Goal: Task Accomplishment & Management: Complete application form

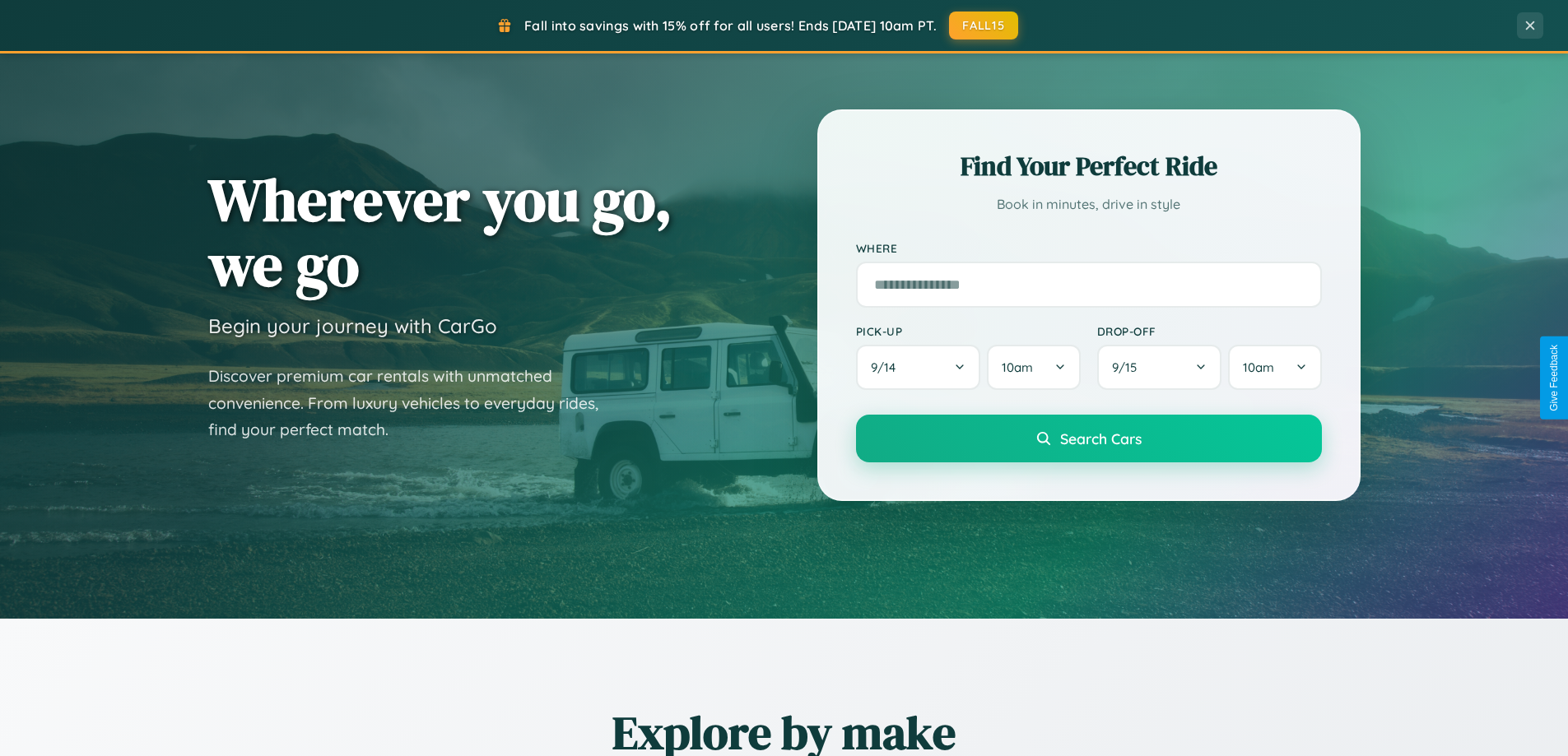
scroll to position [3167, 0]
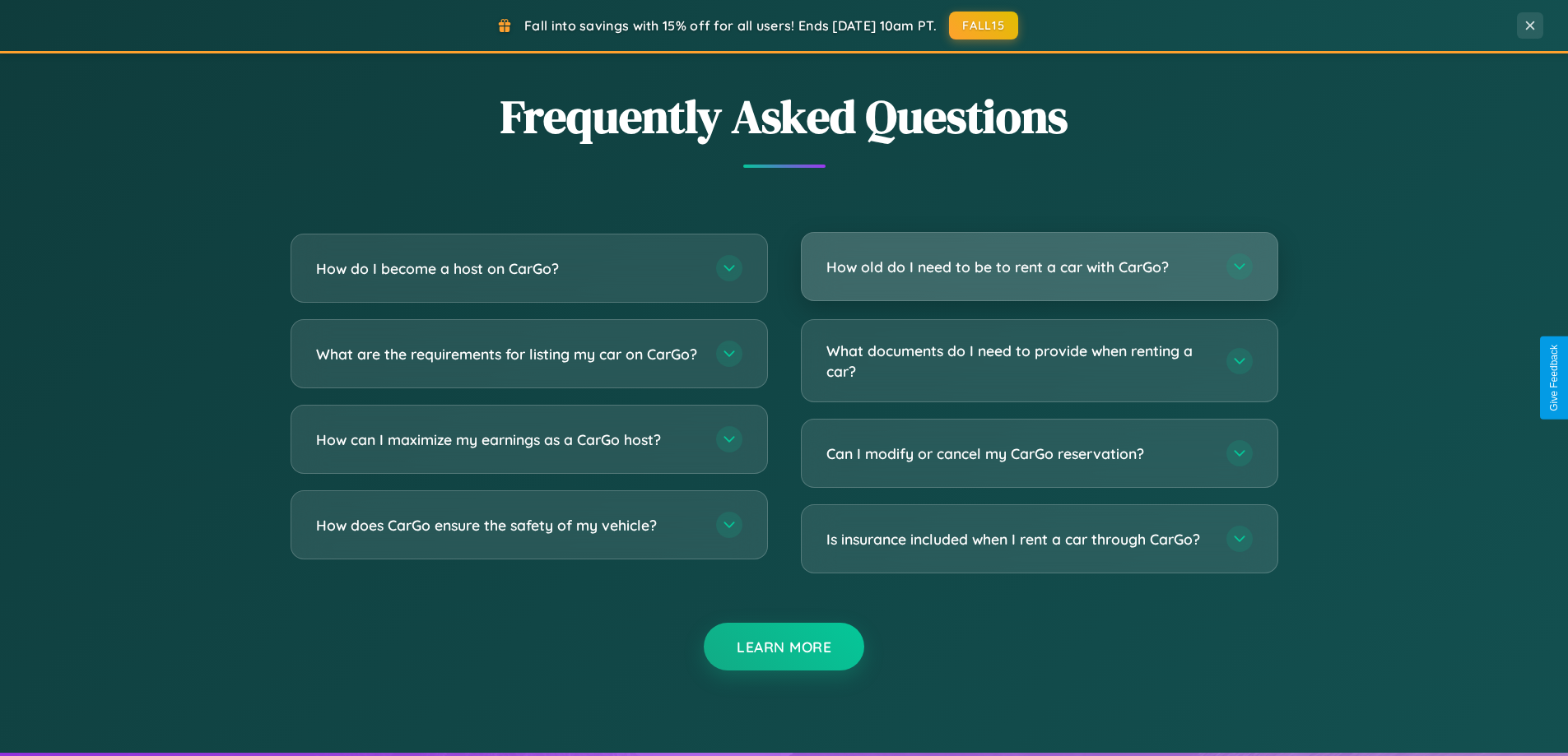
click at [1038, 267] on h3 "How old do I need to be to rent a car with CarGo?" at bounding box center [1018, 267] width 383 height 21
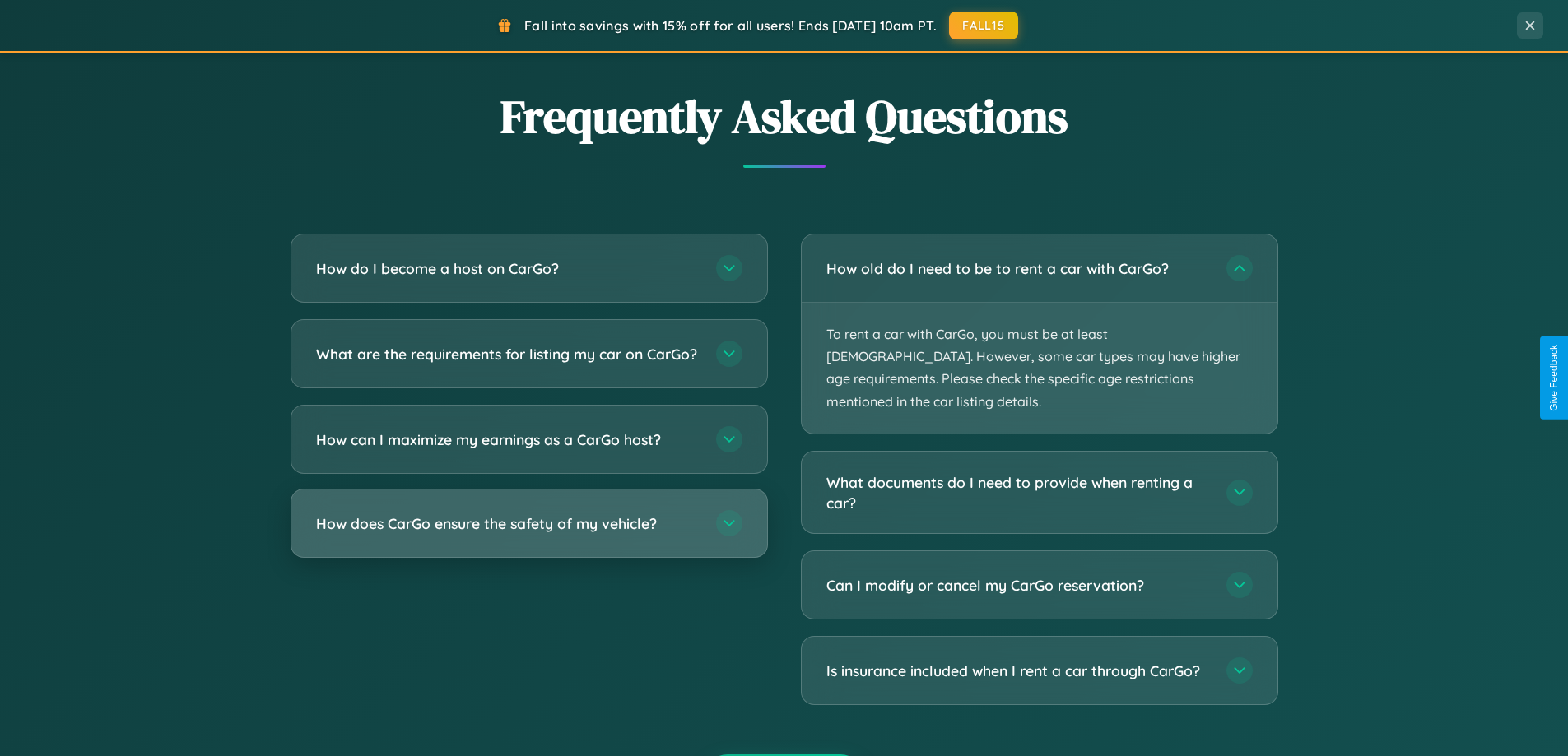
click at [529, 534] on h3 "How does CarGo ensure the safety of my vehicle?" at bounding box center [507, 524] width 383 height 21
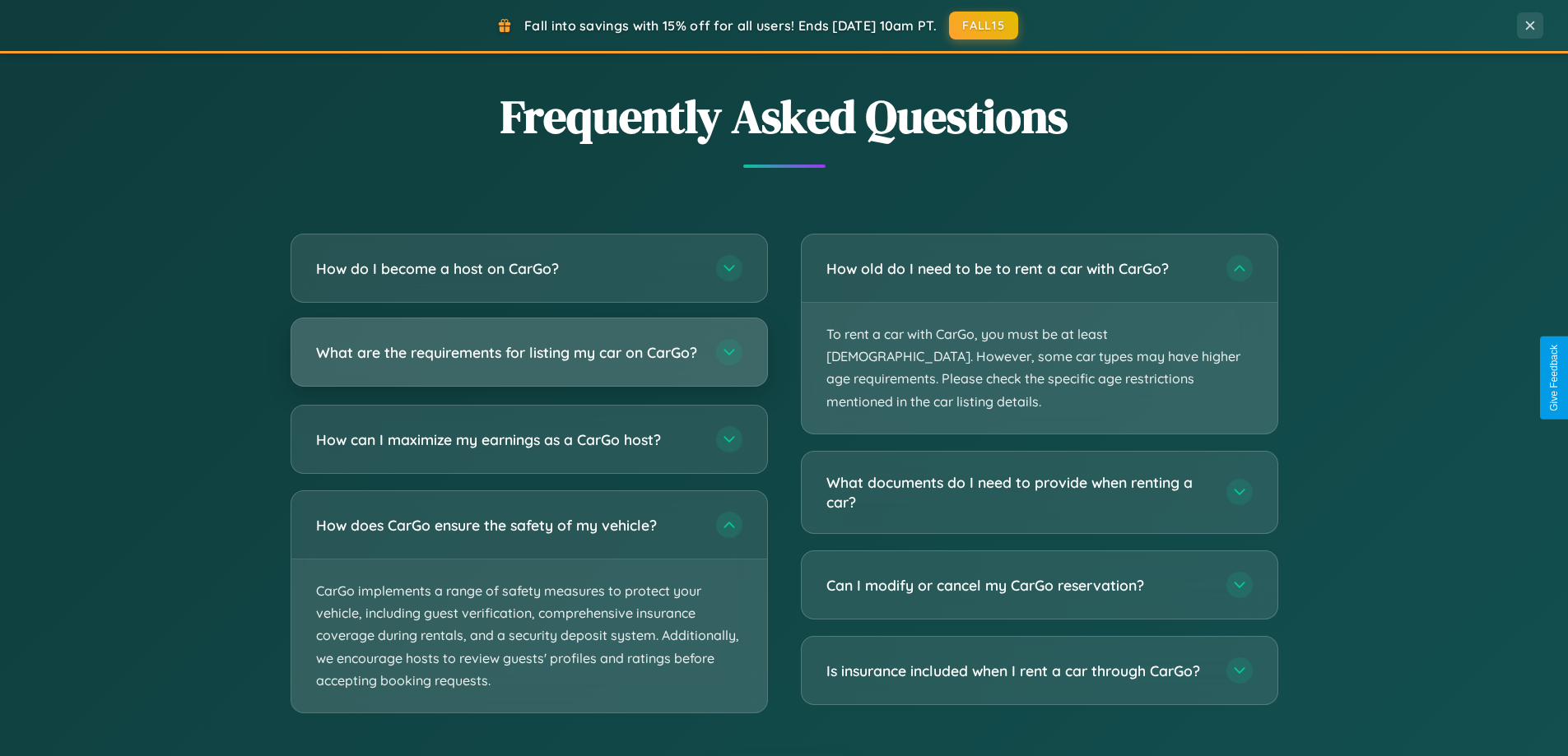
click at [529, 361] on h3 "What are the requirements for listing my car on CarGo?" at bounding box center [507, 352] width 383 height 21
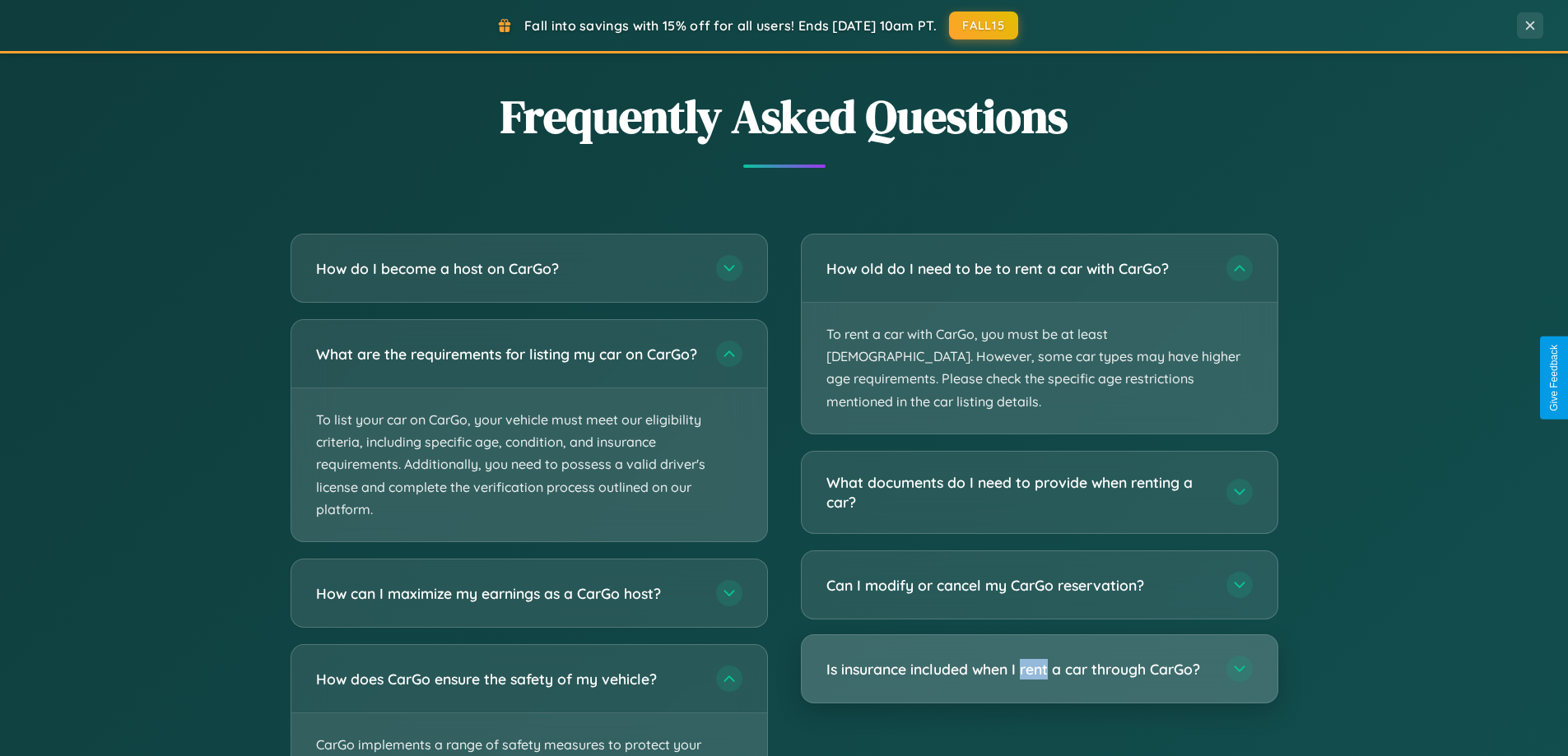
click at [1038, 659] on h3 "Is insurance included when I rent a car through CarGo?" at bounding box center [1018, 669] width 383 height 21
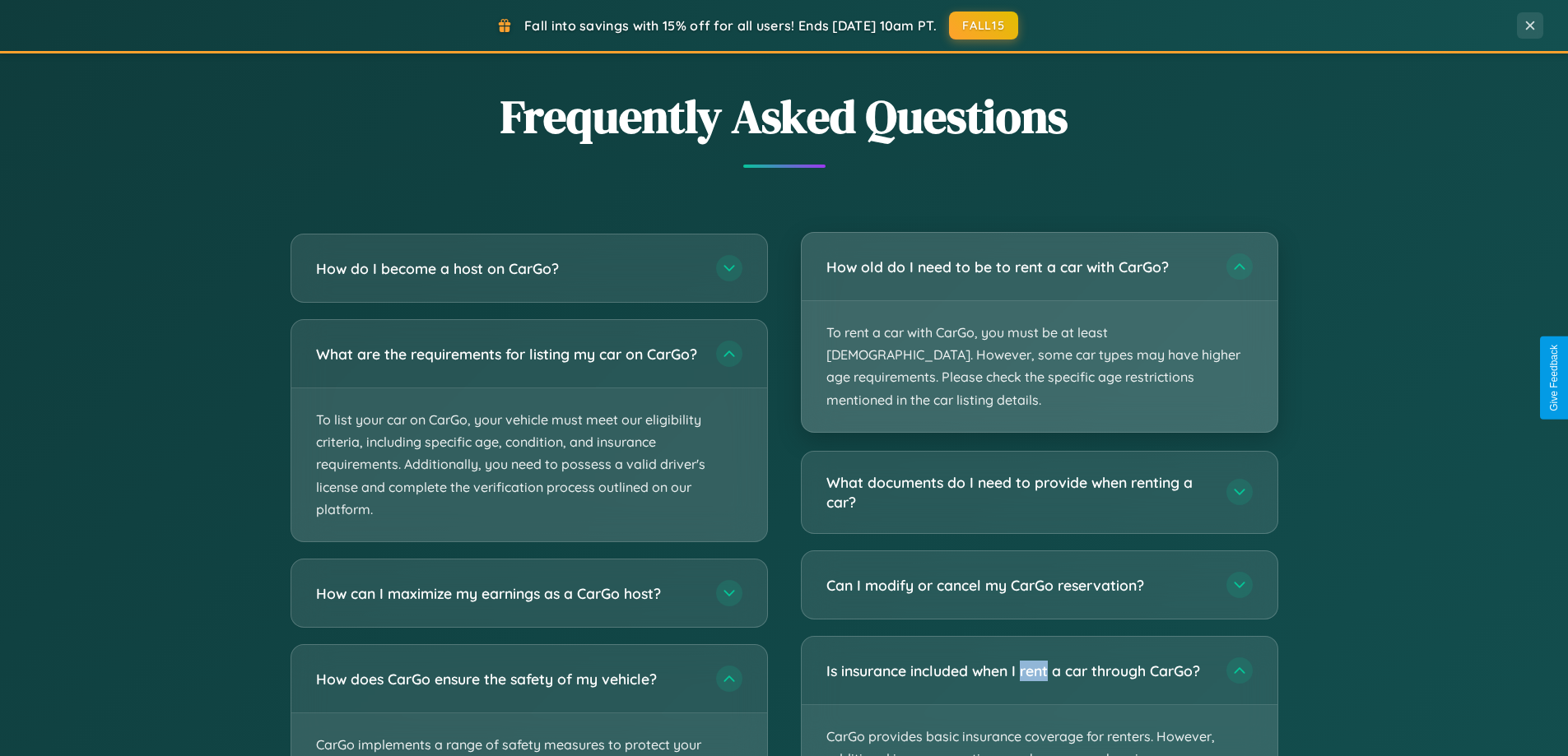
click at [1038, 323] on p "To rent a car with CarGo, you must be at least [DEMOGRAPHIC_DATA]. However, som…" at bounding box center [1039, 366] width 476 height 130
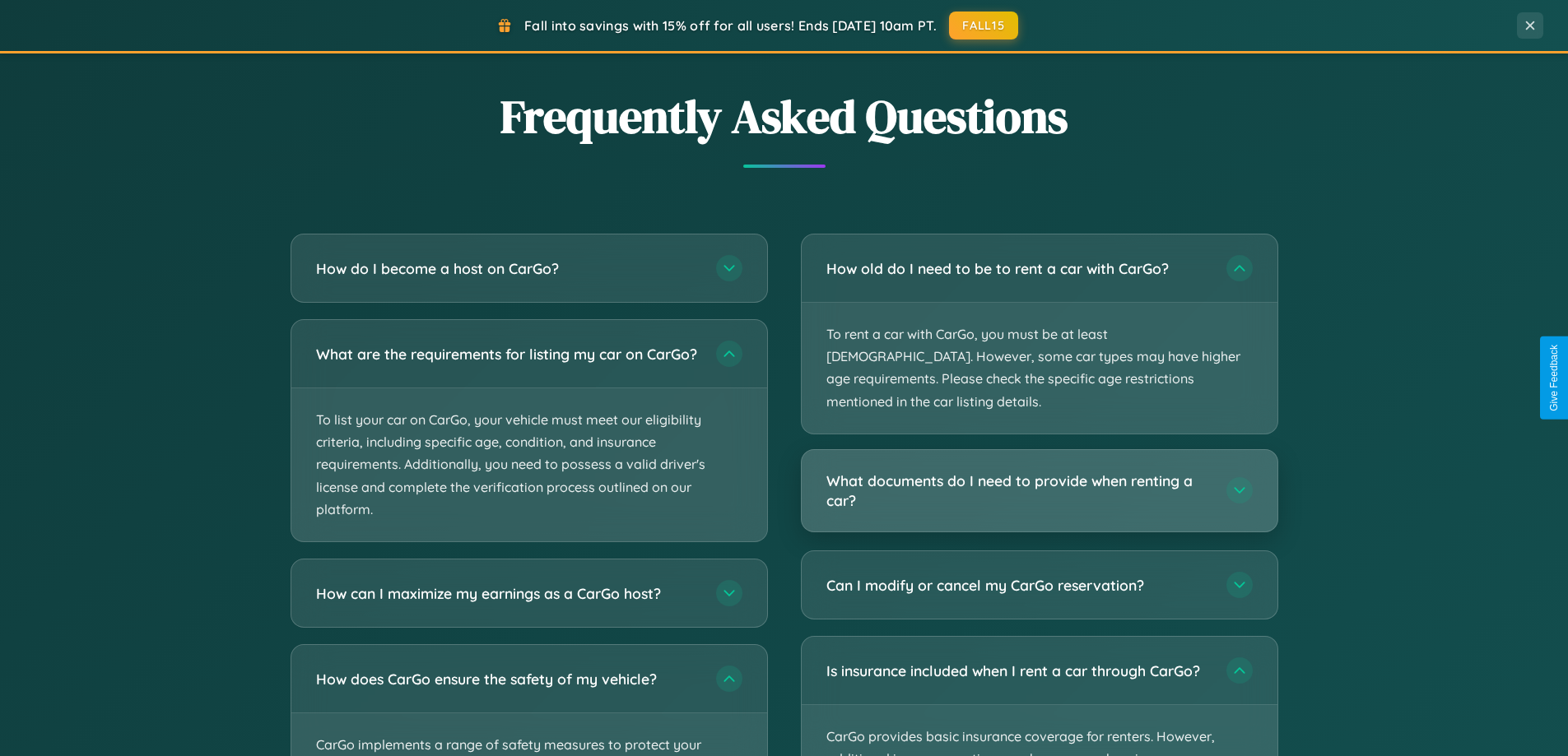
click at [1038, 471] on h3 "What documents do I need to provide when renting a car?" at bounding box center [1018, 490] width 383 height 40
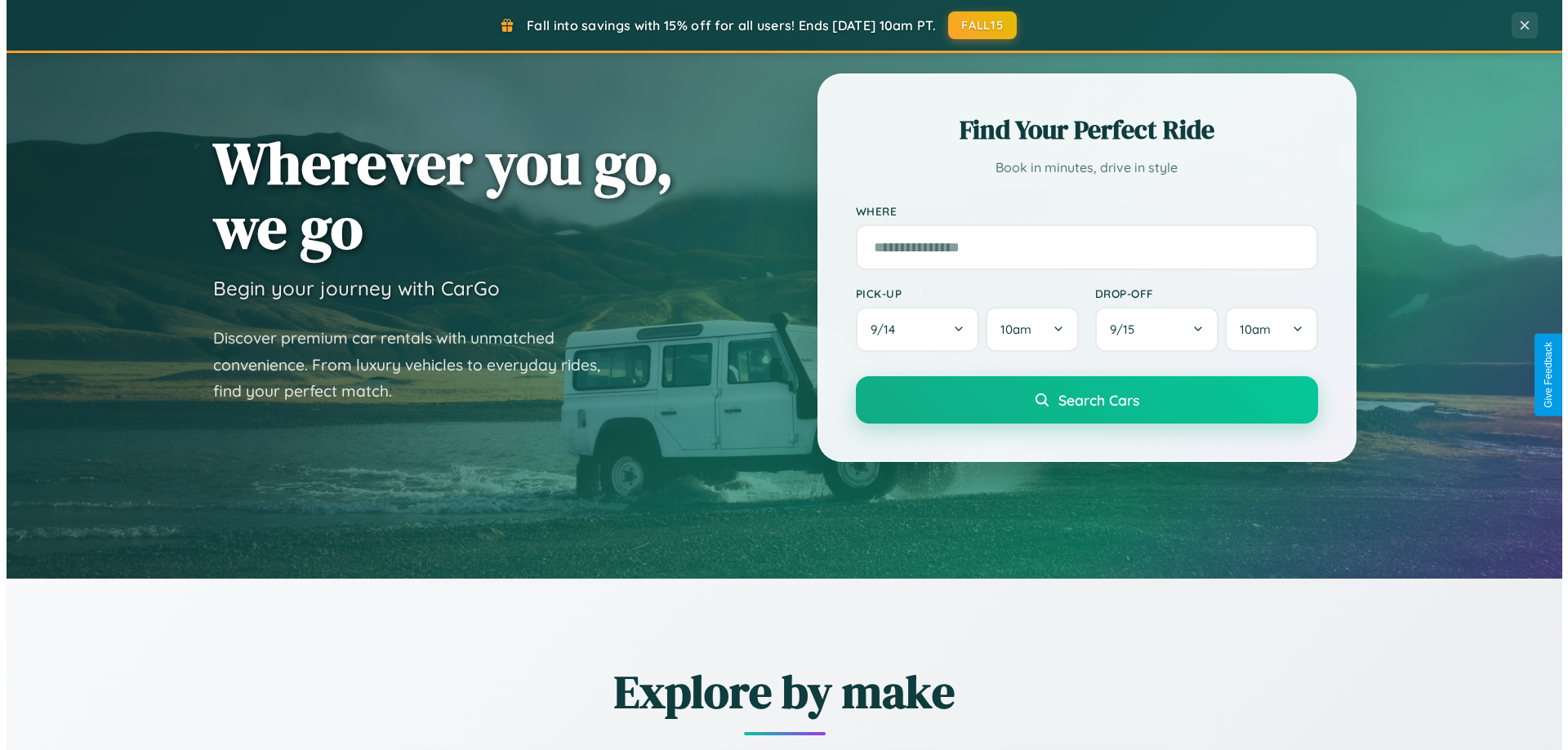
scroll to position [0, 0]
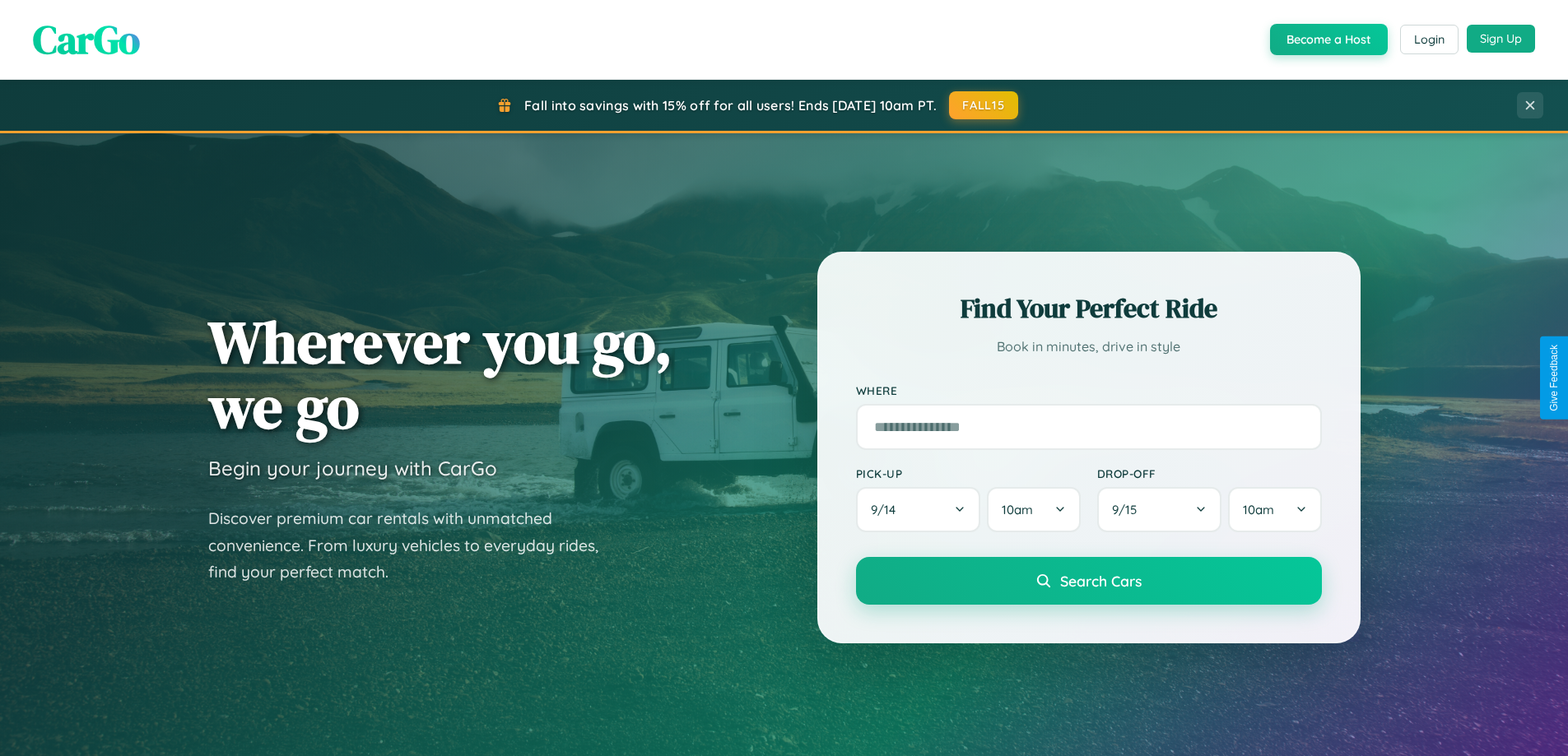
click at [1500, 39] on button "Sign Up" at bounding box center [1501, 38] width 69 height 28
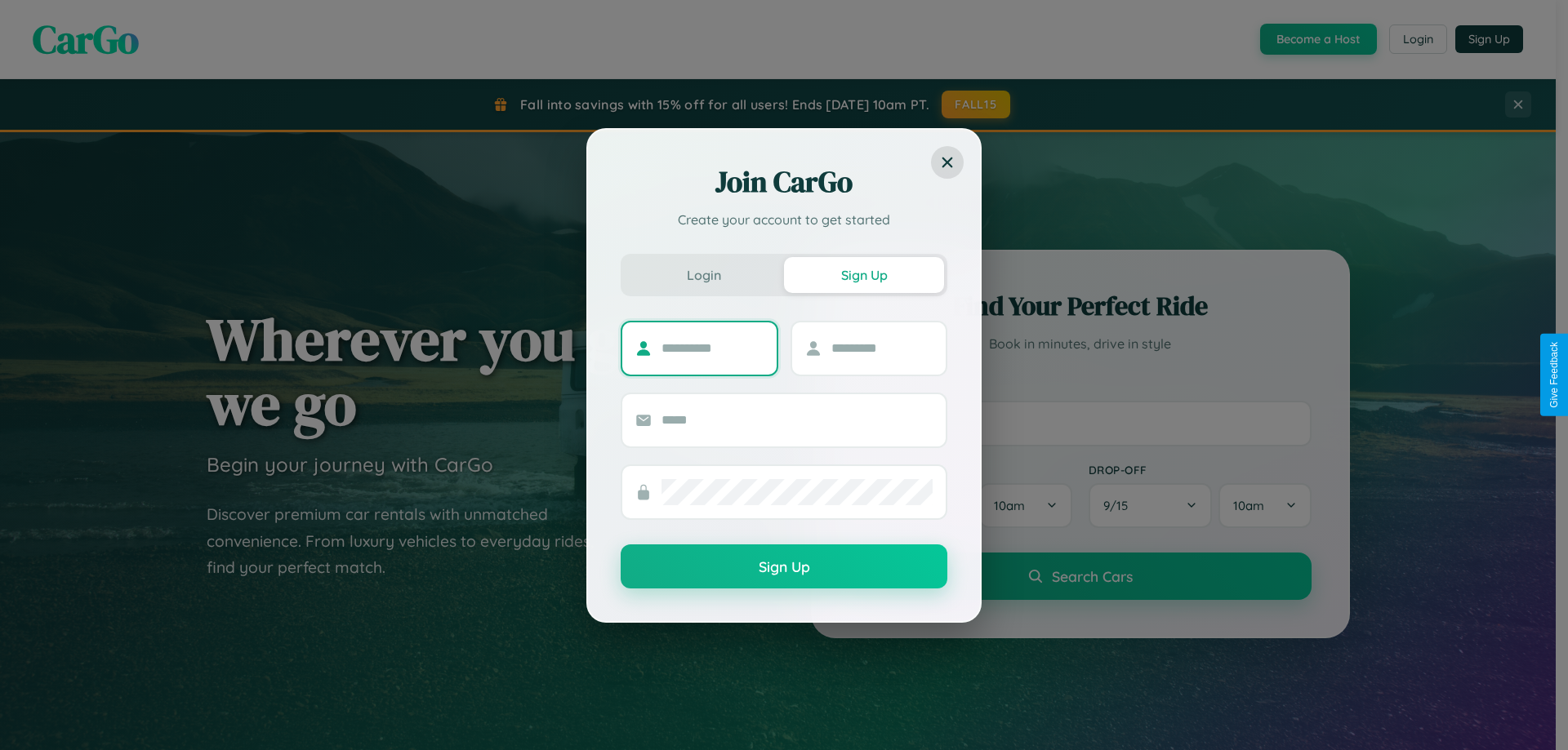
click at [712, 348] on input "text" at bounding box center [712, 348] width 102 height 26
type input "*******"
click at [881, 348] on input "text" at bounding box center [881, 348] width 102 height 26
type input "******"
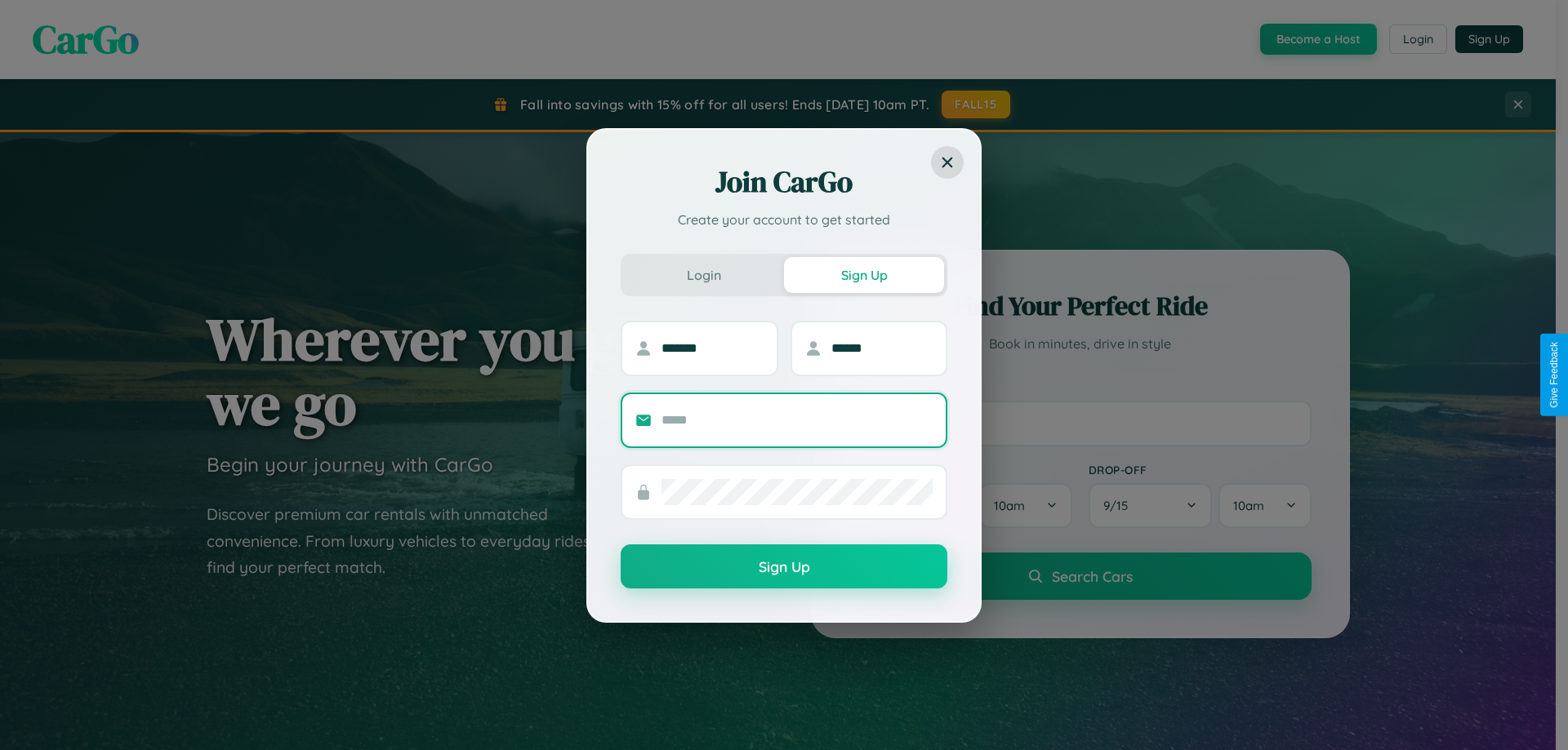
click at [797, 419] on input "text" at bounding box center [797, 420] width 271 height 26
type input "**********"
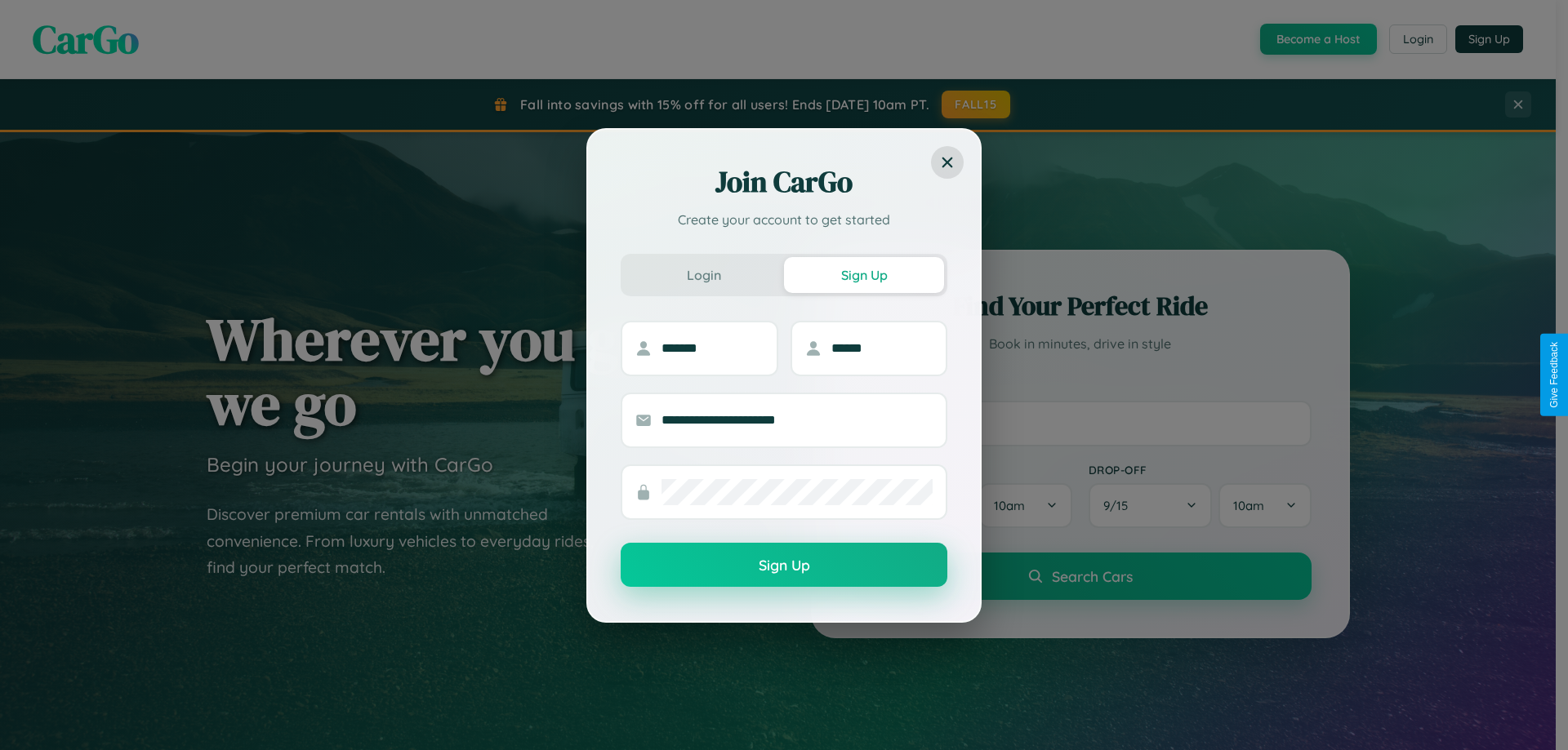
click at [784, 566] on button "Sign Up" at bounding box center [784, 564] width 327 height 44
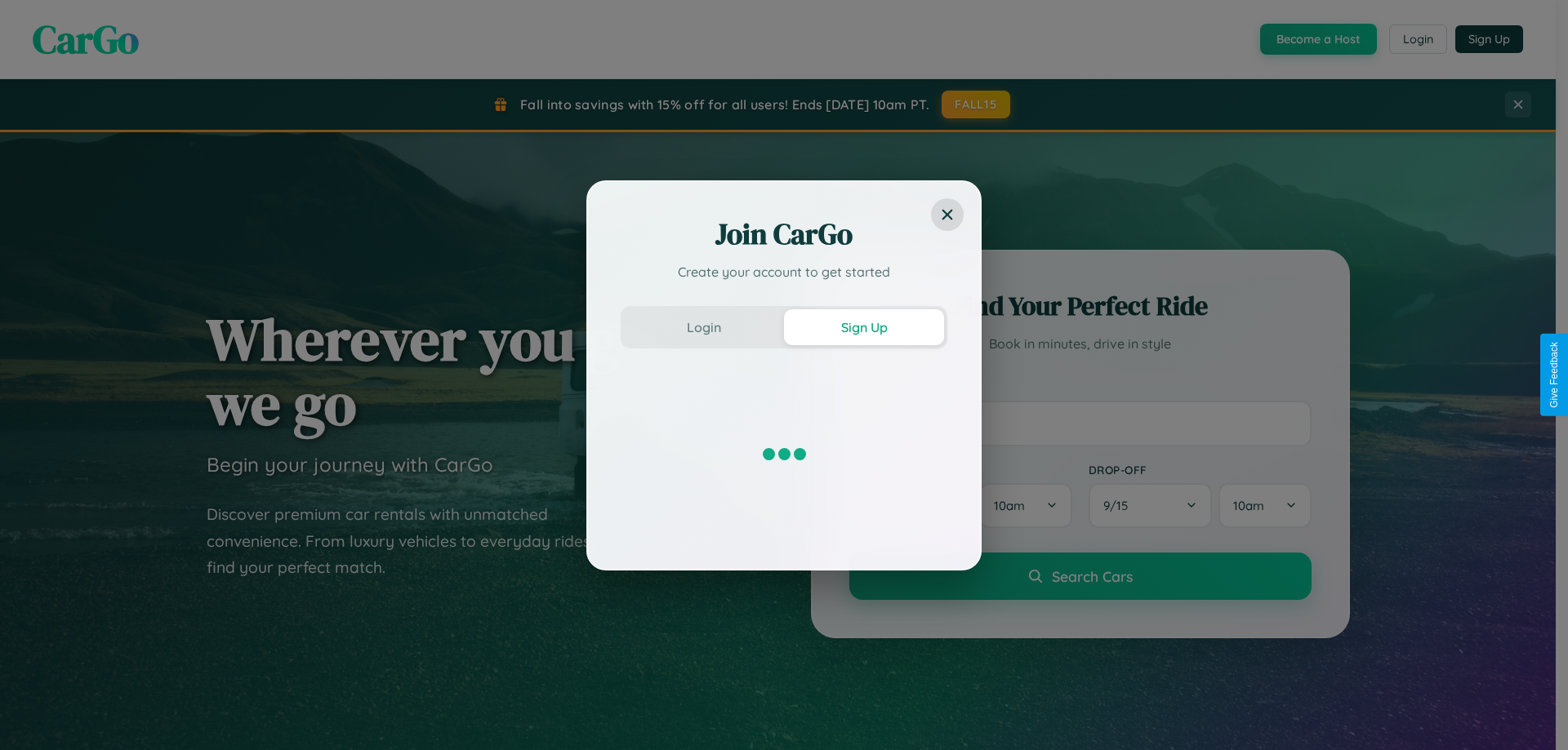
scroll to position [353, 0]
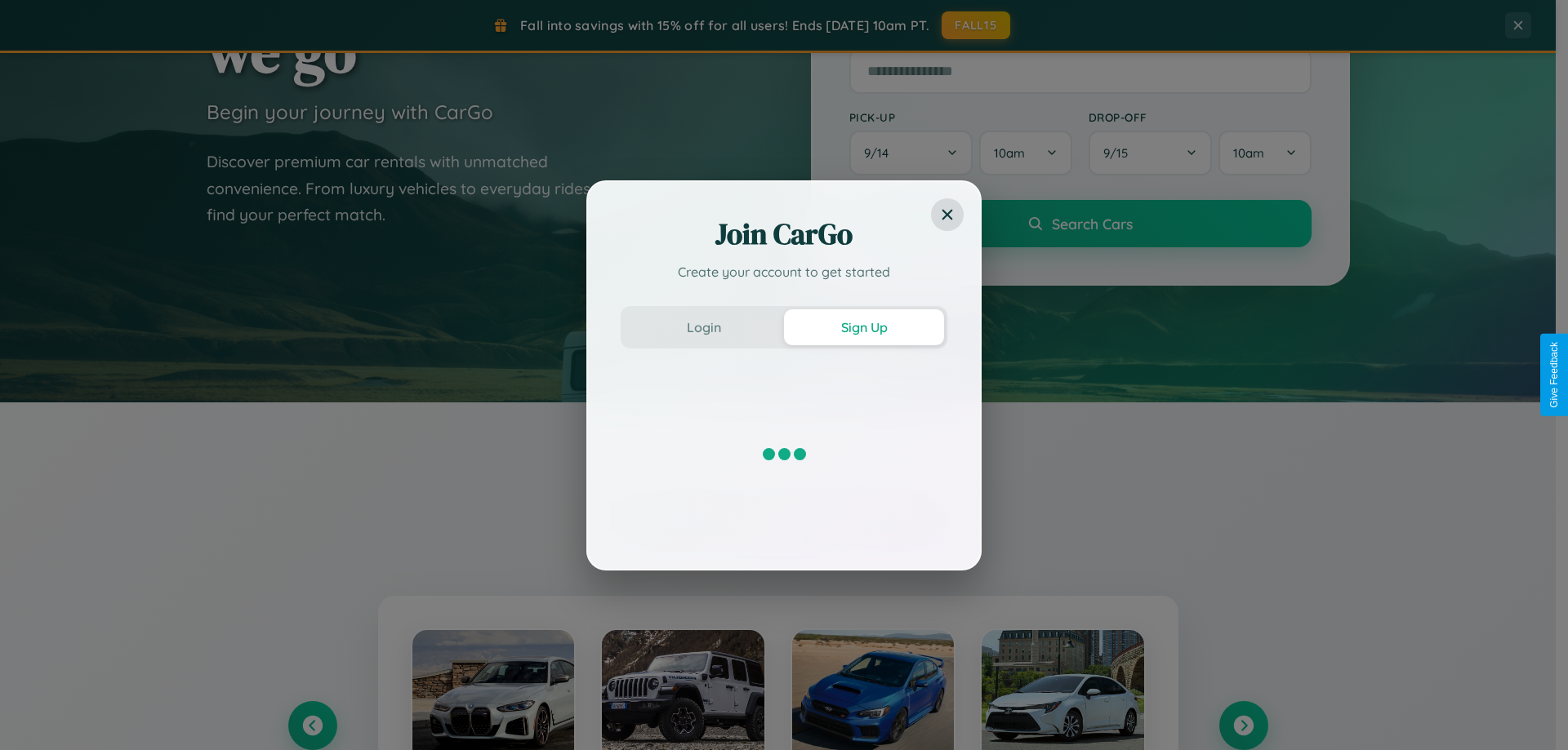
click at [312, 726] on div "Join CarGo Create your account to get started Login Sign Up" at bounding box center [784, 375] width 1568 height 750
click at [1243, 726] on div "Join CarGo Create your account to get started Login Sign Up" at bounding box center [784, 375] width 1568 height 750
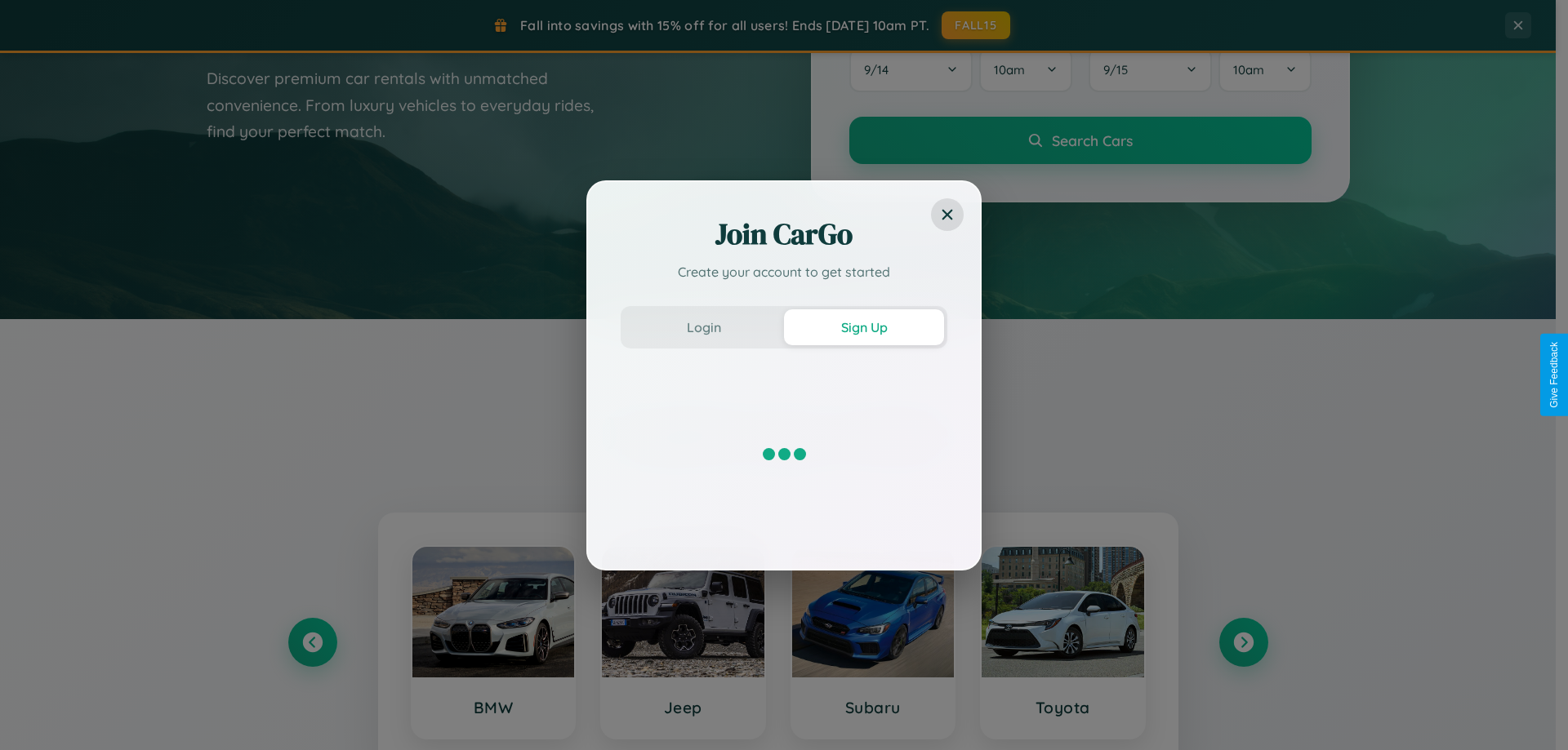
scroll to position [704, 0]
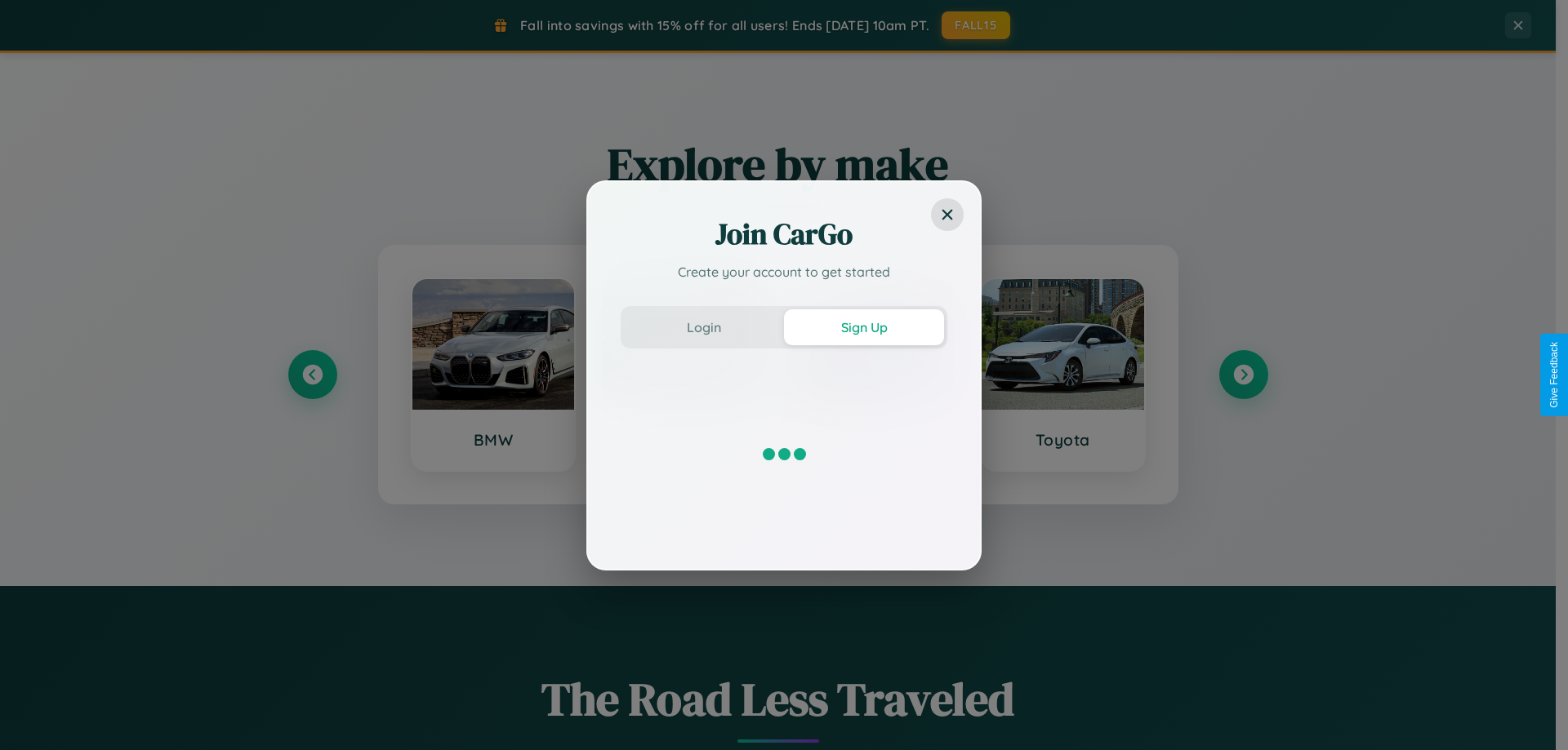
click at [683, 375] on div at bounding box center [784, 455] width 327 height 163
